Goal: Task Accomplishment & Management: Manage account settings

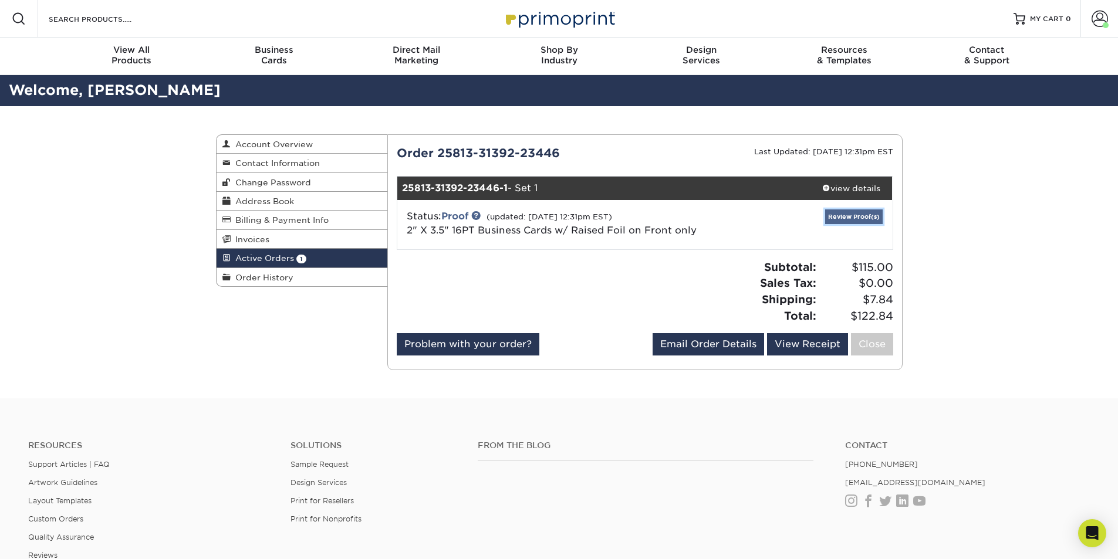
click at [842, 218] on link "Review Proof(s)" at bounding box center [854, 216] width 58 height 15
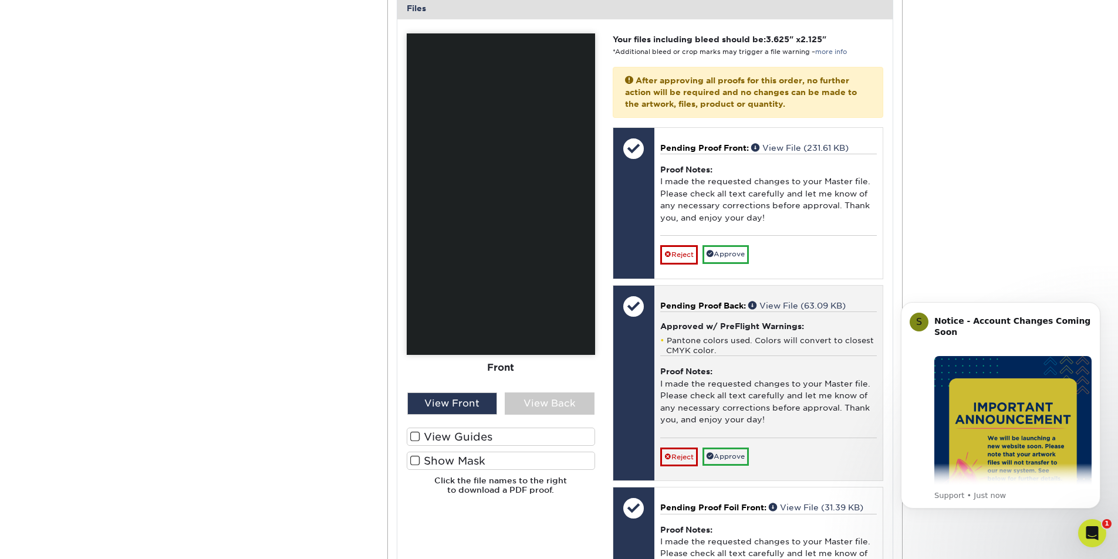
scroll to position [528, 0]
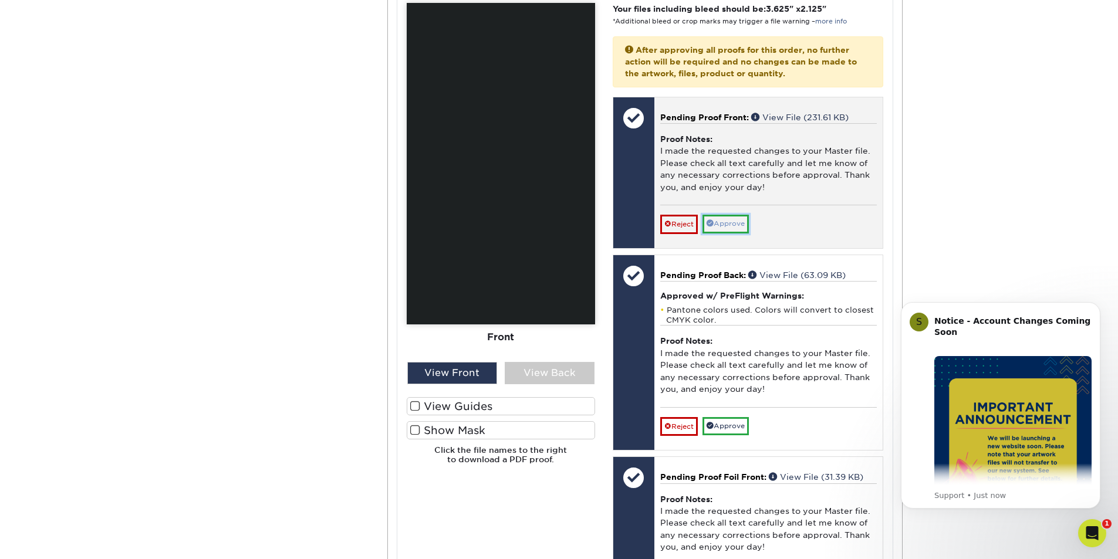
click at [740, 227] on link "Approve" at bounding box center [725, 224] width 46 height 18
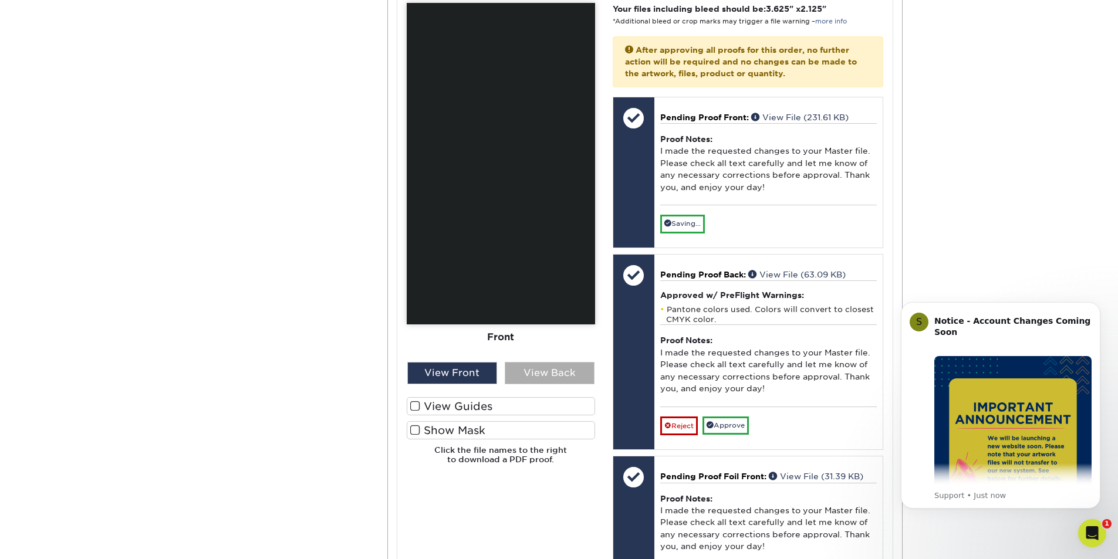
click at [558, 373] on div "View Back" at bounding box center [550, 373] width 90 height 22
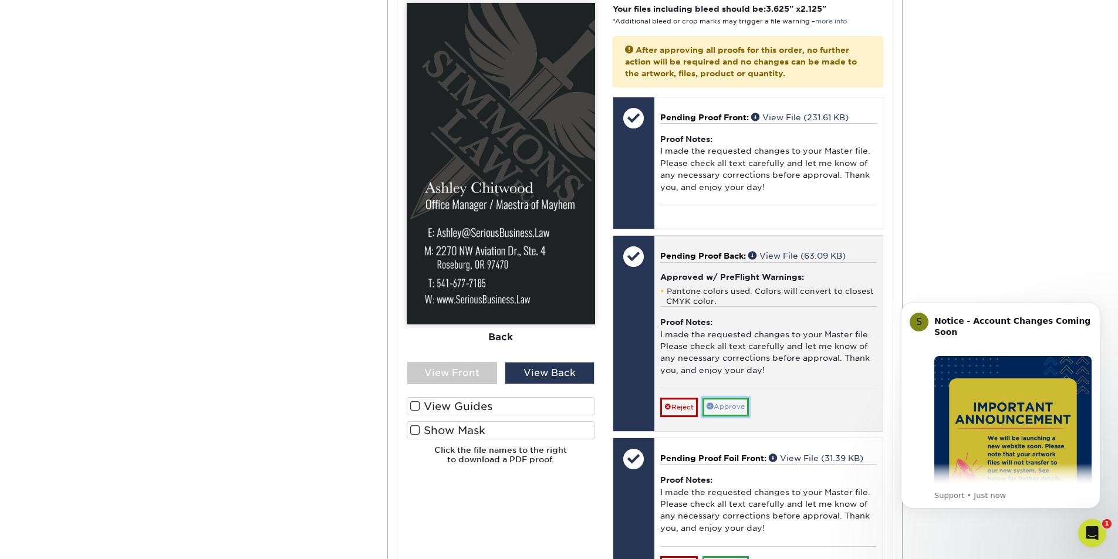
click at [733, 402] on link "Approve" at bounding box center [725, 407] width 46 height 18
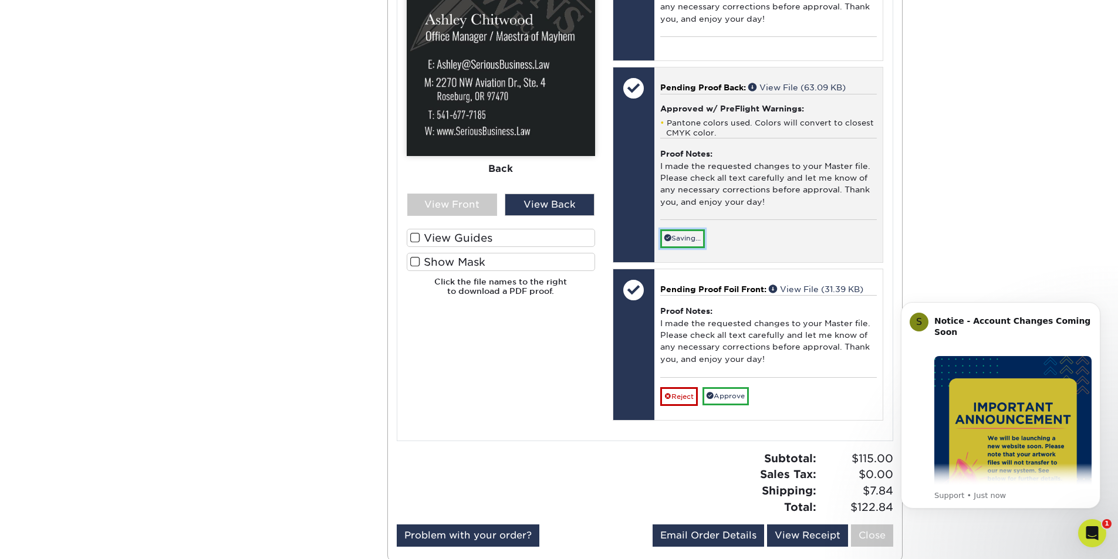
scroll to position [704, 0]
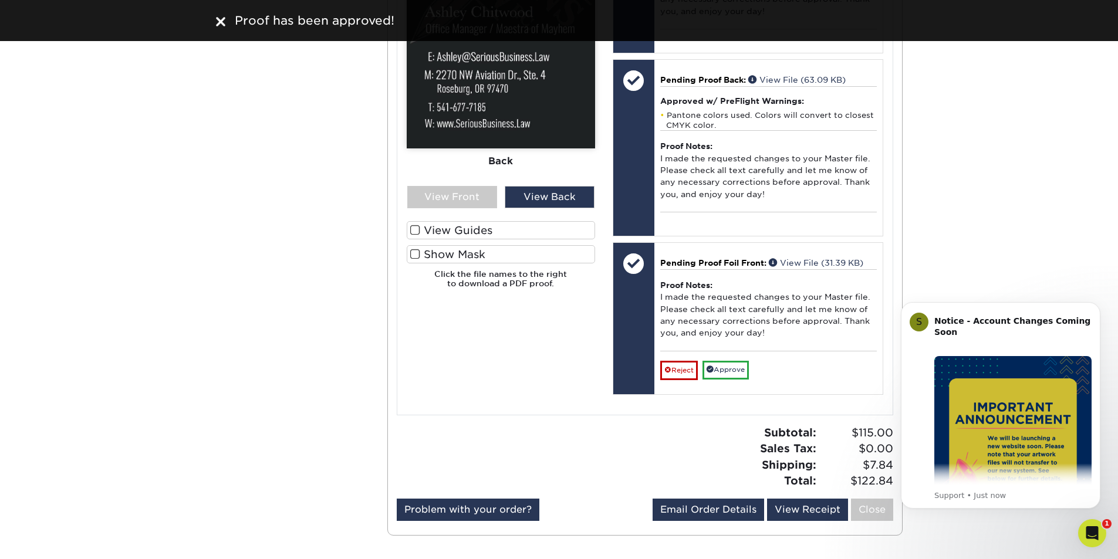
click at [418, 255] on span at bounding box center [415, 254] width 10 height 11
click at [0, 0] on input "Show Mask" at bounding box center [0, 0] width 0 height 0
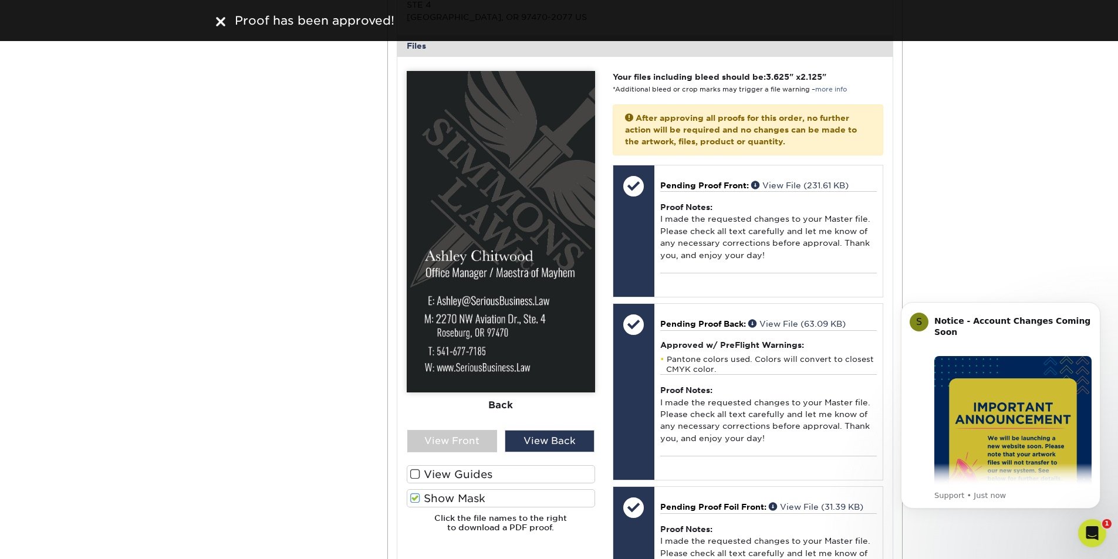
scroll to position [469, 0]
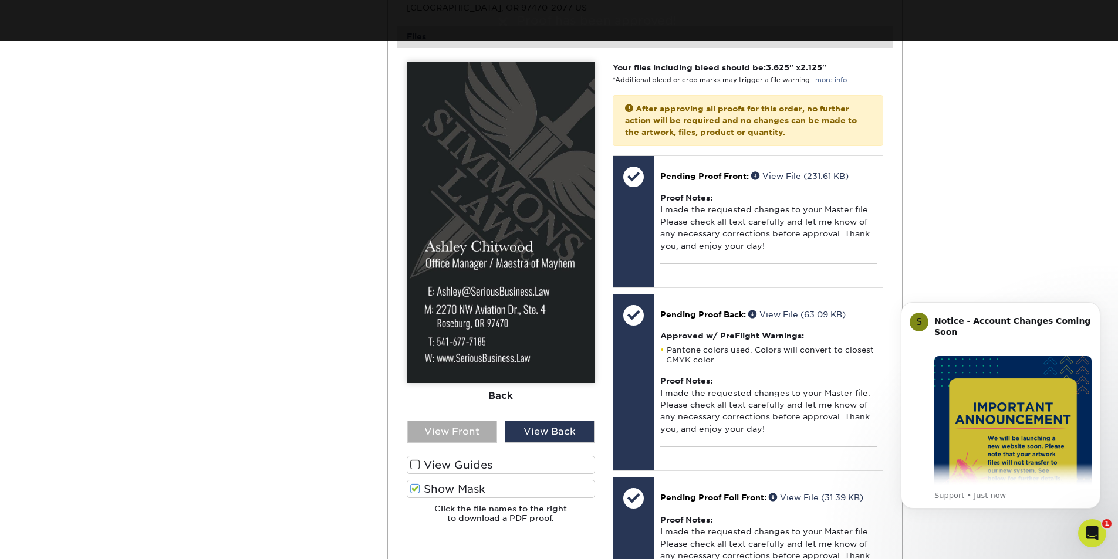
click at [458, 433] on div "View Front" at bounding box center [452, 432] width 90 height 22
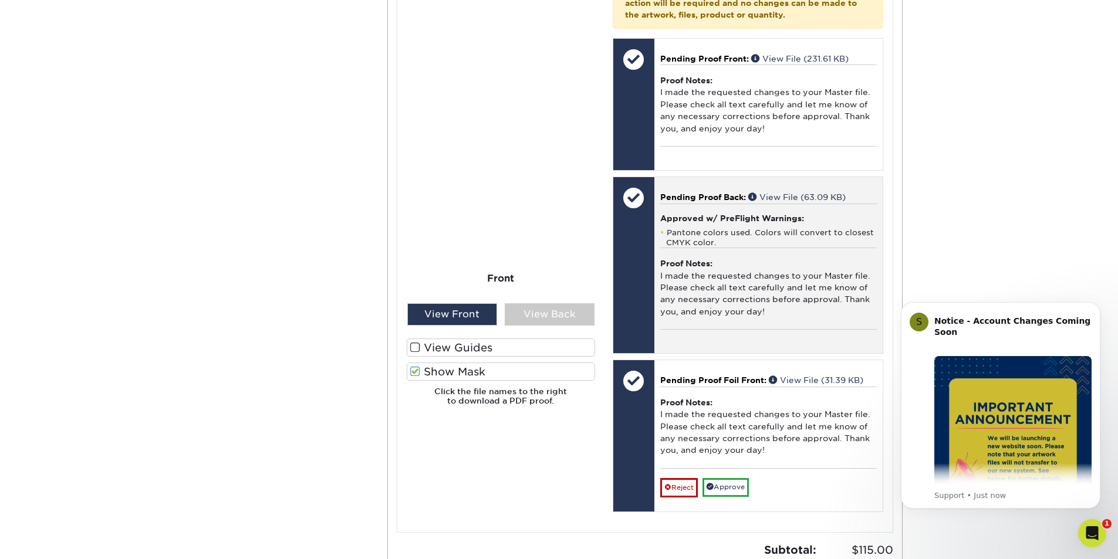
scroll to position [645, 0]
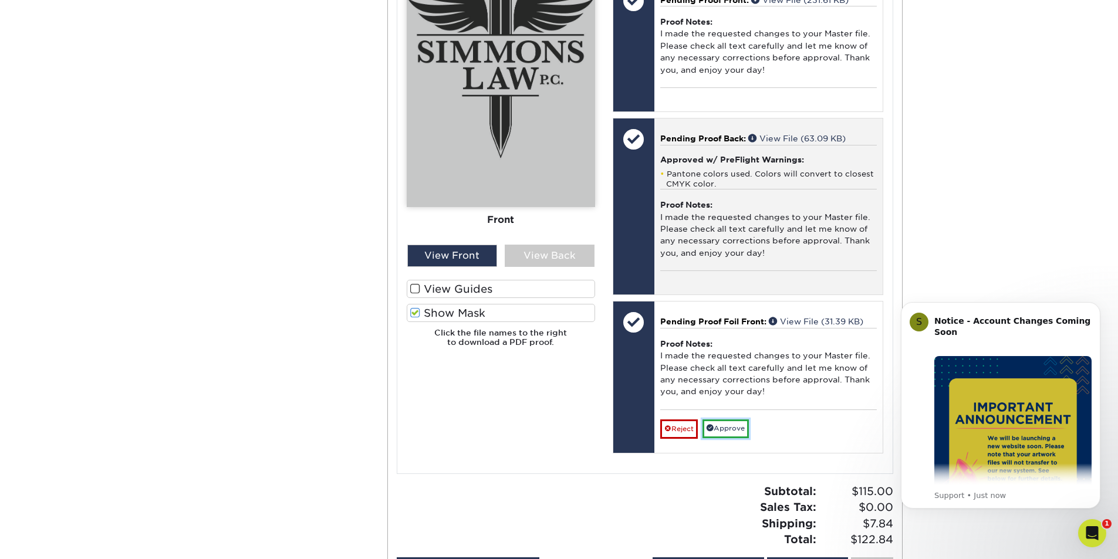
click at [731, 427] on link "Approve" at bounding box center [725, 429] width 46 height 18
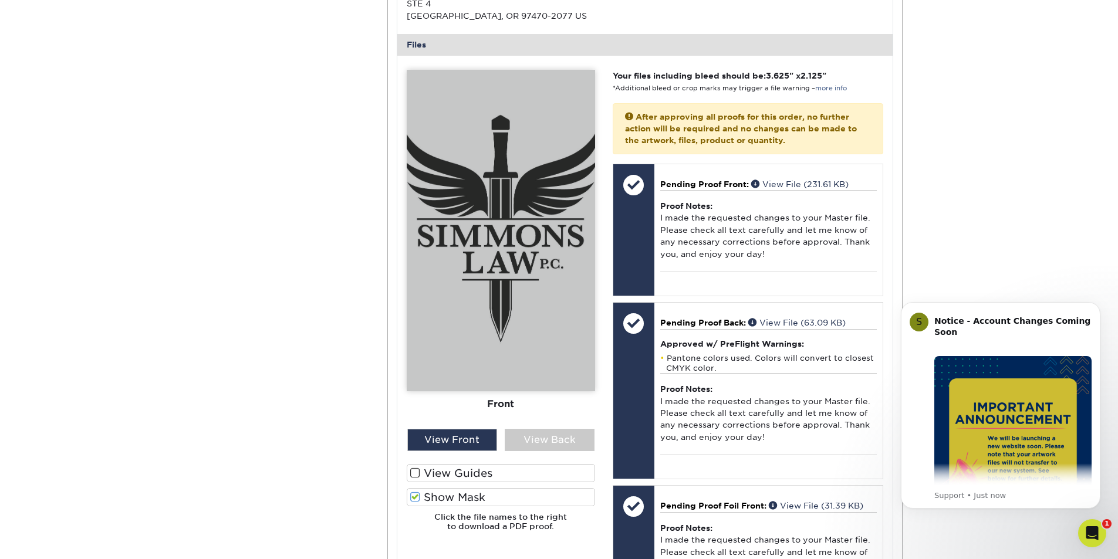
scroll to position [469, 0]
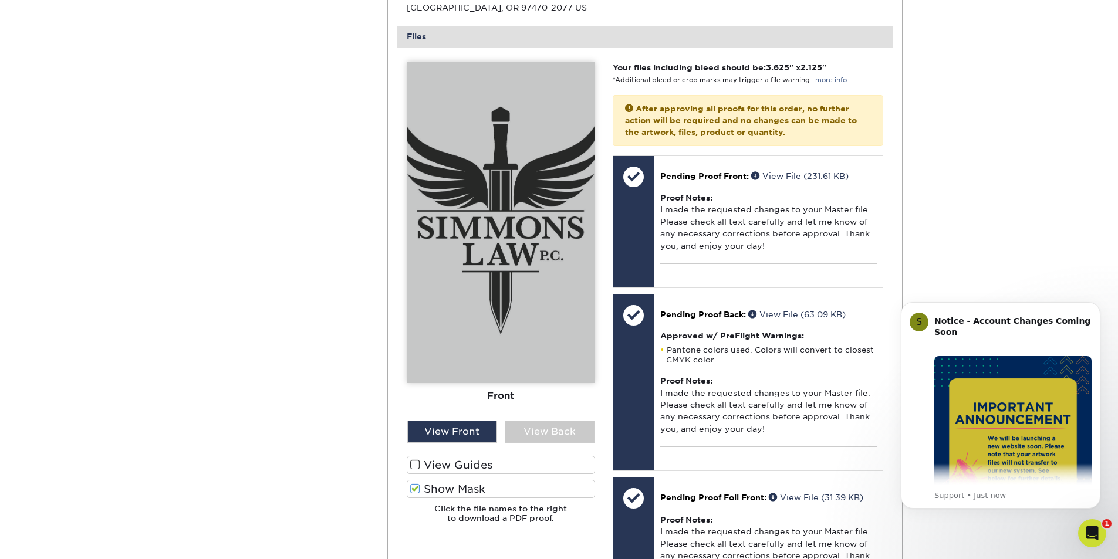
click at [414, 460] on span at bounding box center [415, 464] width 10 height 11
click at [0, 0] on input "View Guides" at bounding box center [0, 0] width 0 height 0
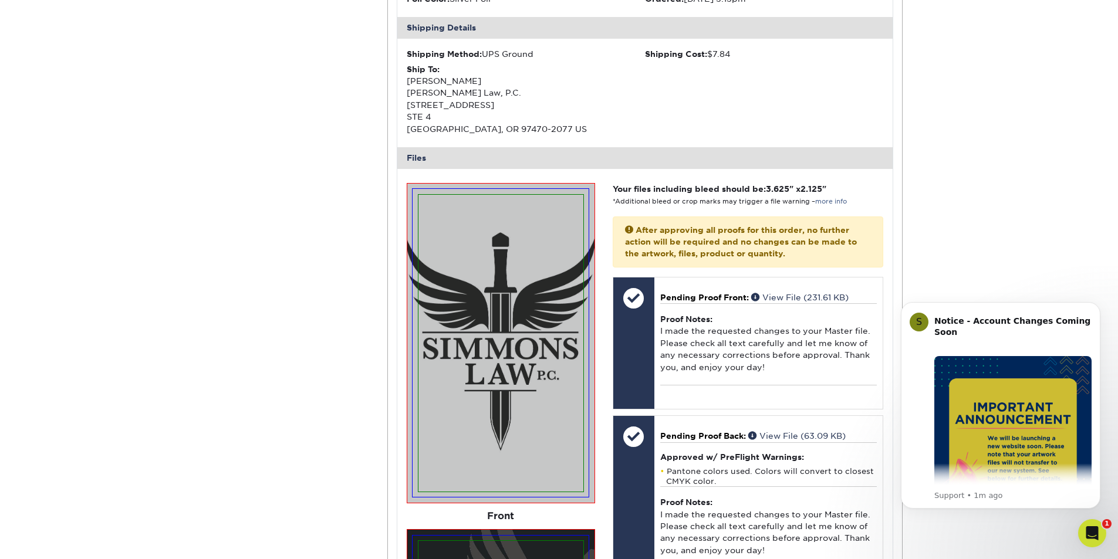
scroll to position [0, 0]
